Goal: Transaction & Acquisition: Purchase product/service

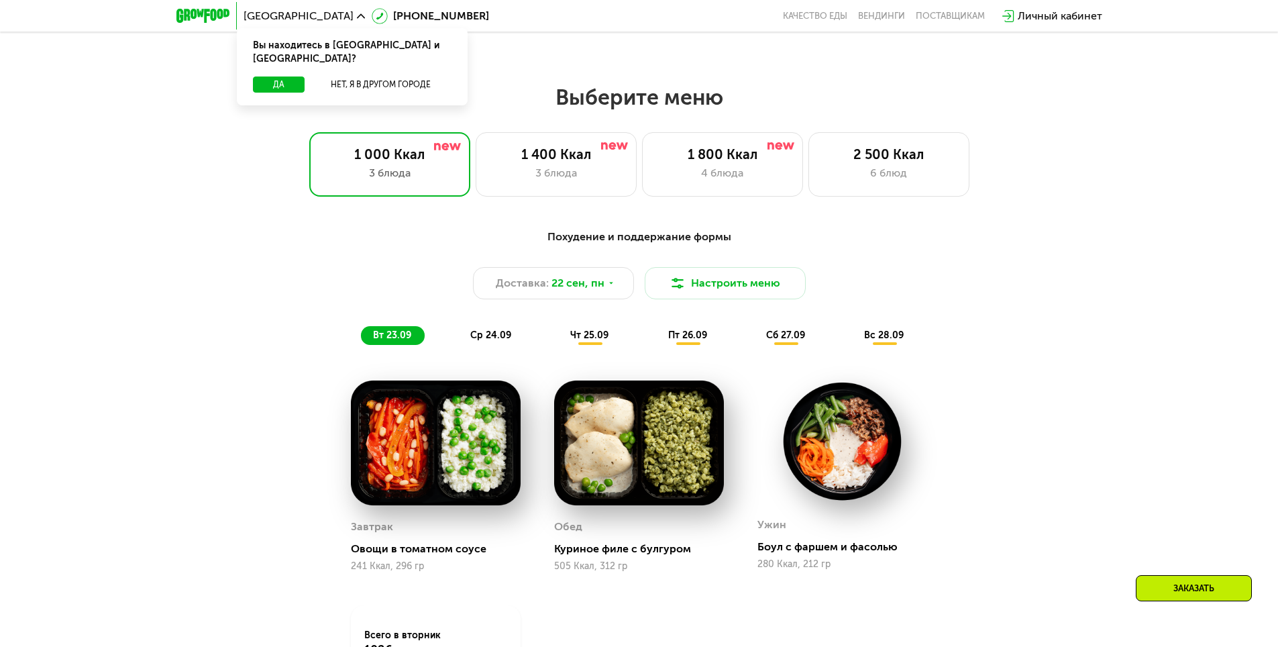
scroll to position [939, 0]
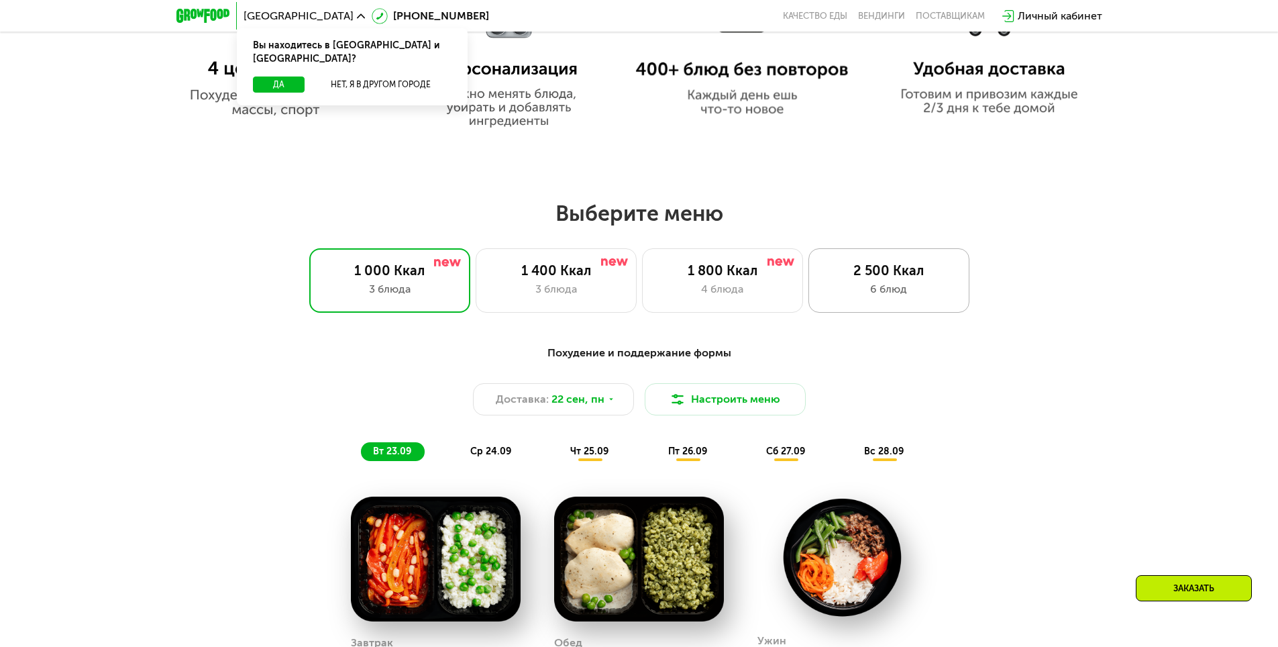
click at [828, 288] on div "6 блюд" at bounding box center [888, 289] width 133 height 16
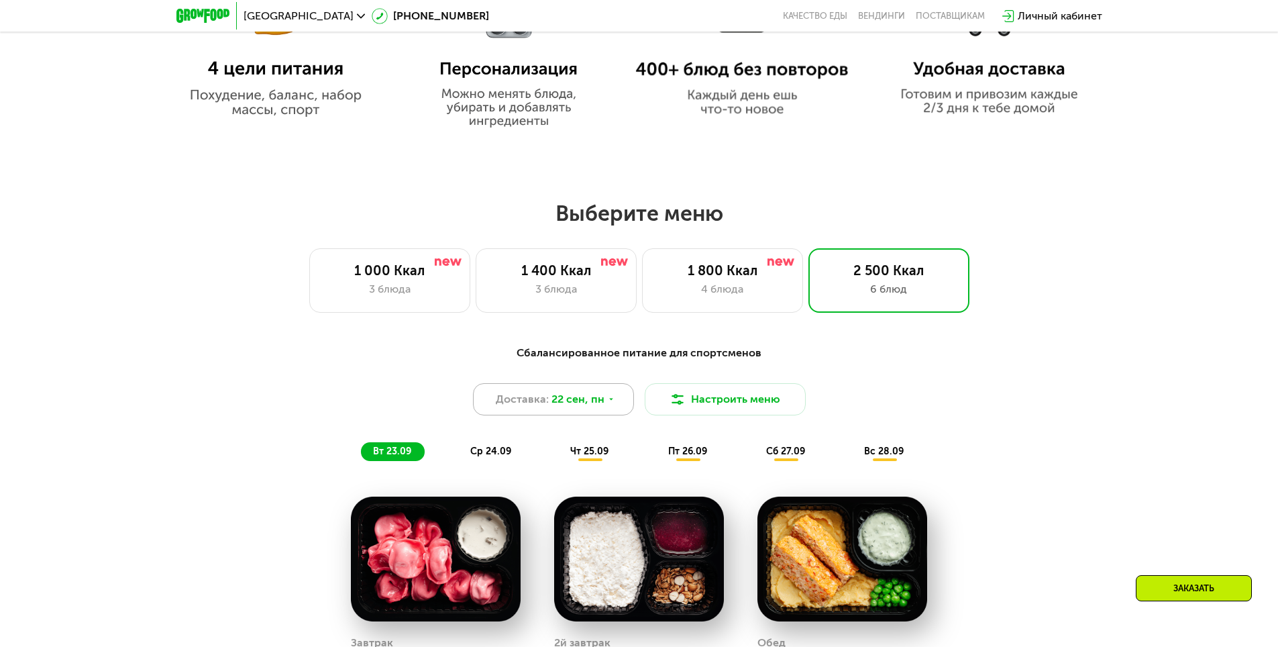
click at [602, 407] on span "22 сен, пн" at bounding box center [577, 399] width 53 height 16
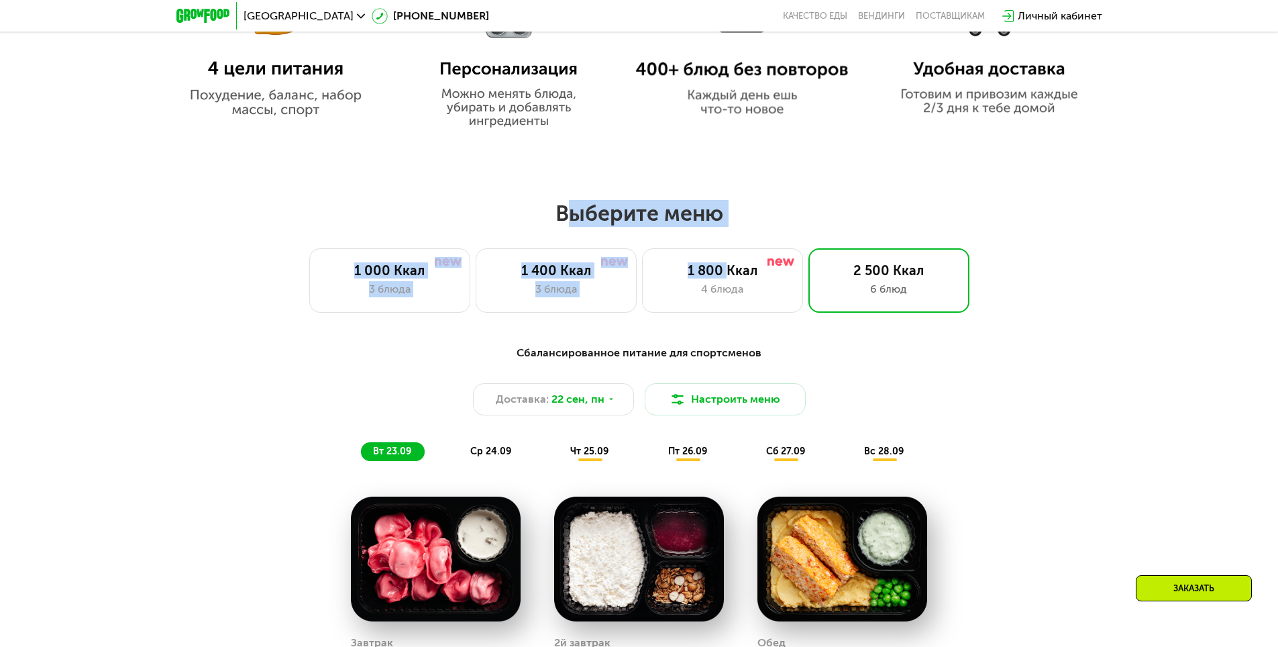
drag, startPoint x: 544, startPoint y: 229, endPoint x: 729, endPoint y: 234, distance: 185.2
click at [729, 234] on div "Выберите меню 1 000 Ккал 3 блюда 1 400 Ккал 3 блюда 1 800 Ккал 4 блюда 2 500 Кк…" at bounding box center [639, 256] width 1278 height 113
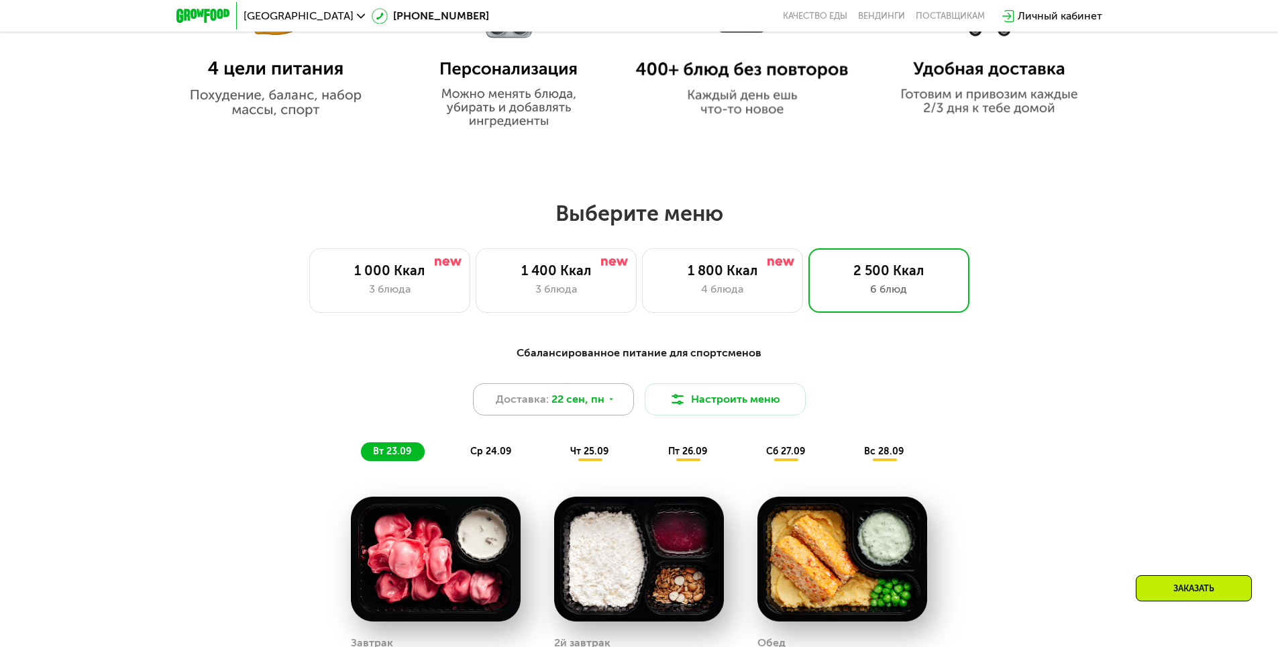
click at [585, 407] on span "22 сен, пн" at bounding box center [577, 399] width 53 height 16
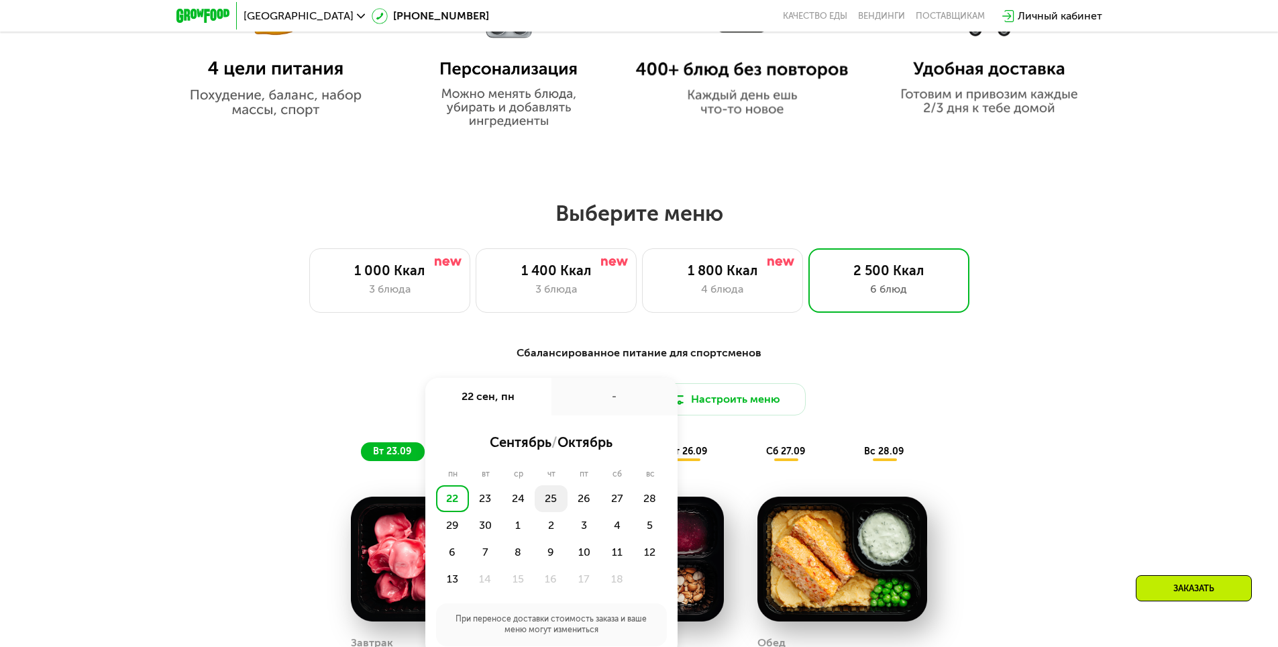
click at [551, 508] on div "25" at bounding box center [551, 498] width 33 height 27
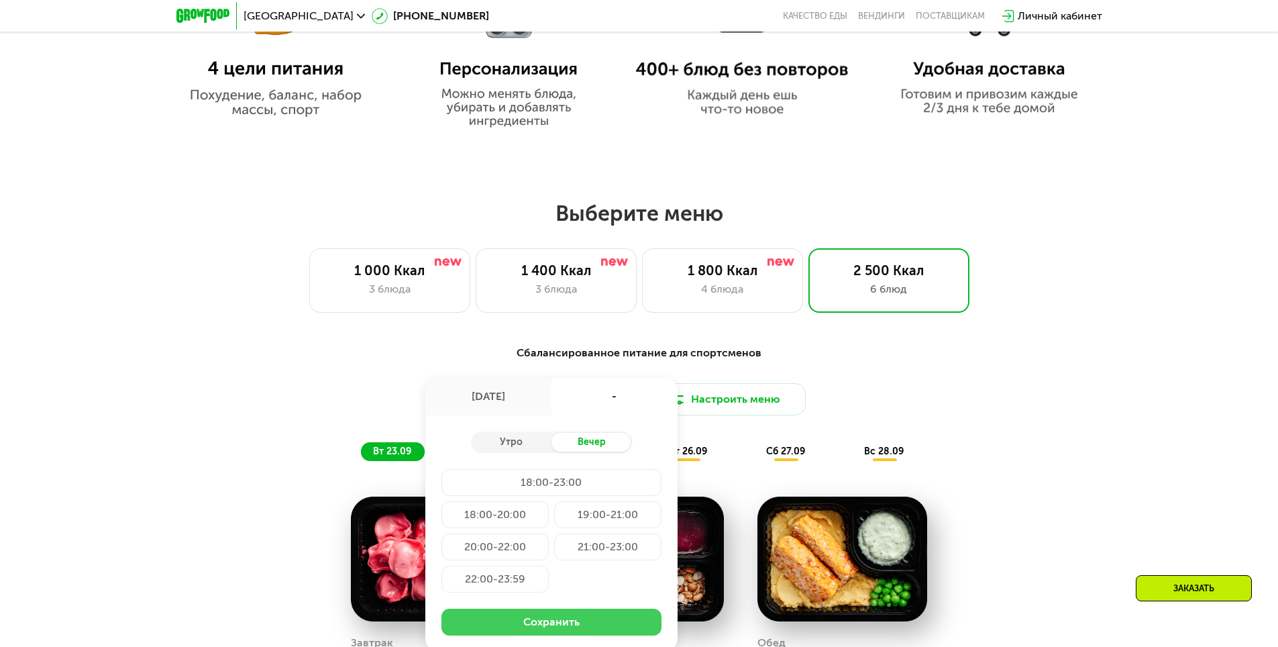
click at [562, 629] on button "Сохранить" at bounding box center [551, 621] width 220 height 27
